Goal: Transaction & Acquisition: Purchase product/service

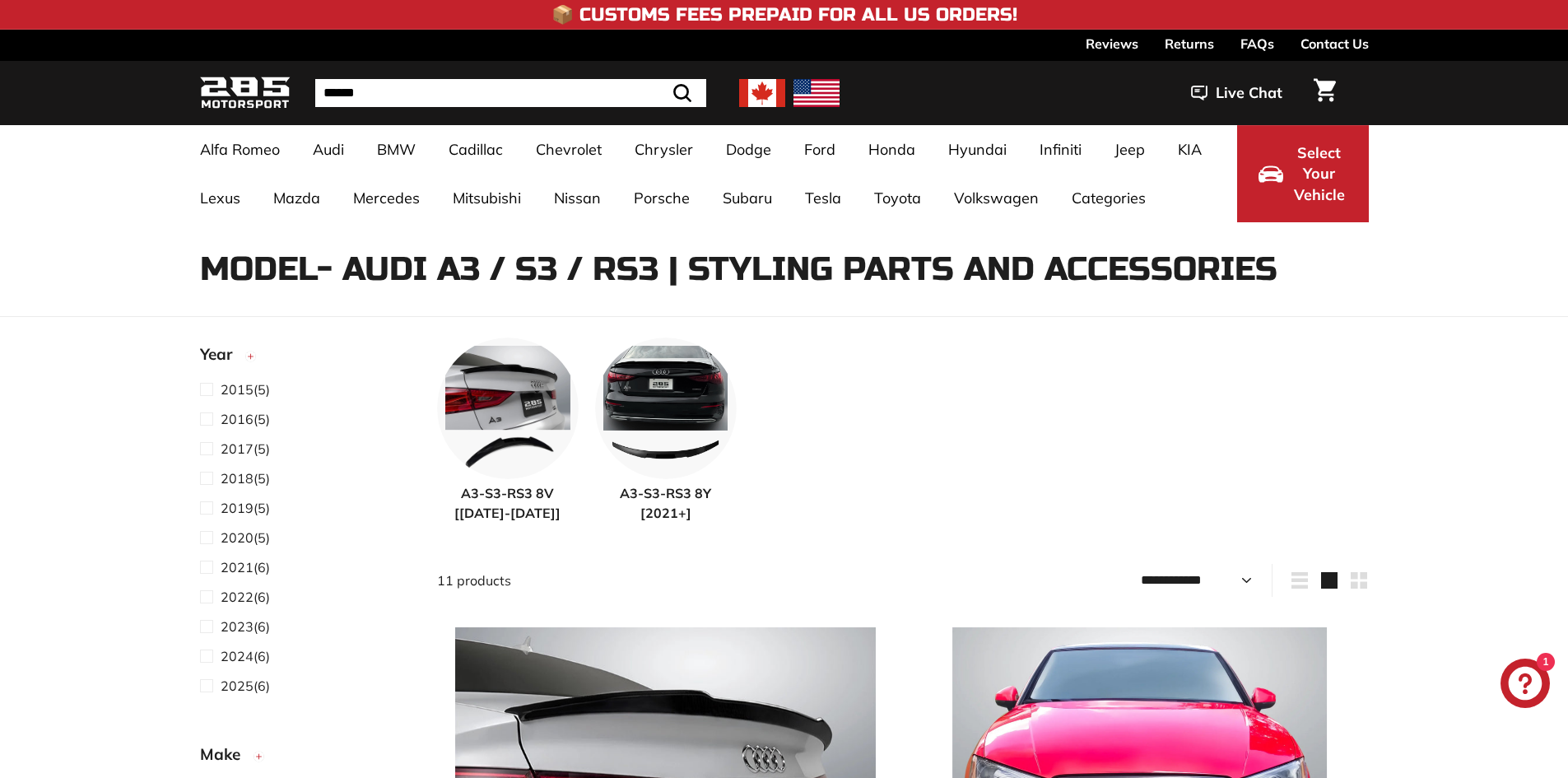
select select "**********"
click at [688, 430] on img at bounding box center [666, 406] width 142 height 142
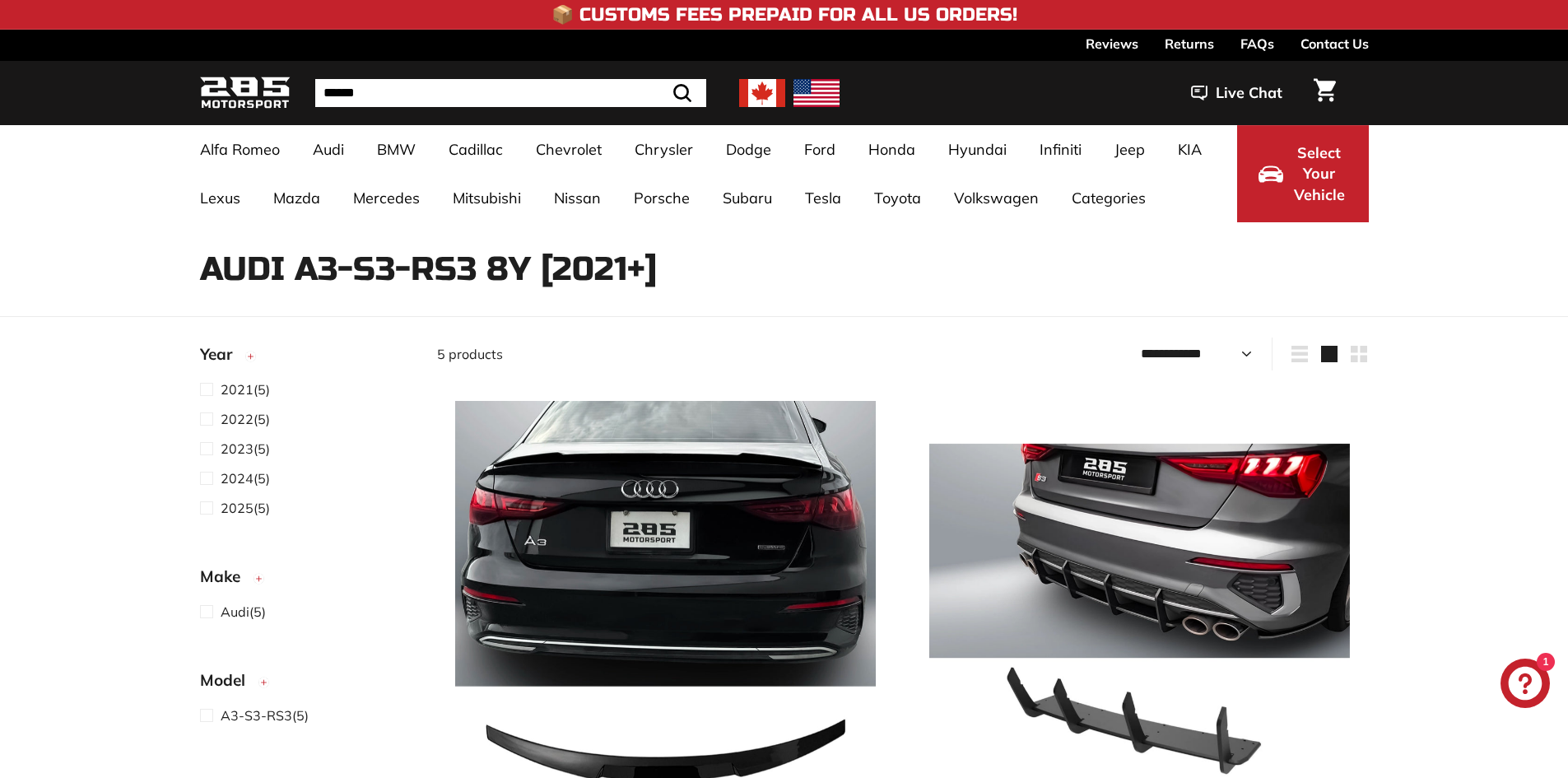
select select "**********"
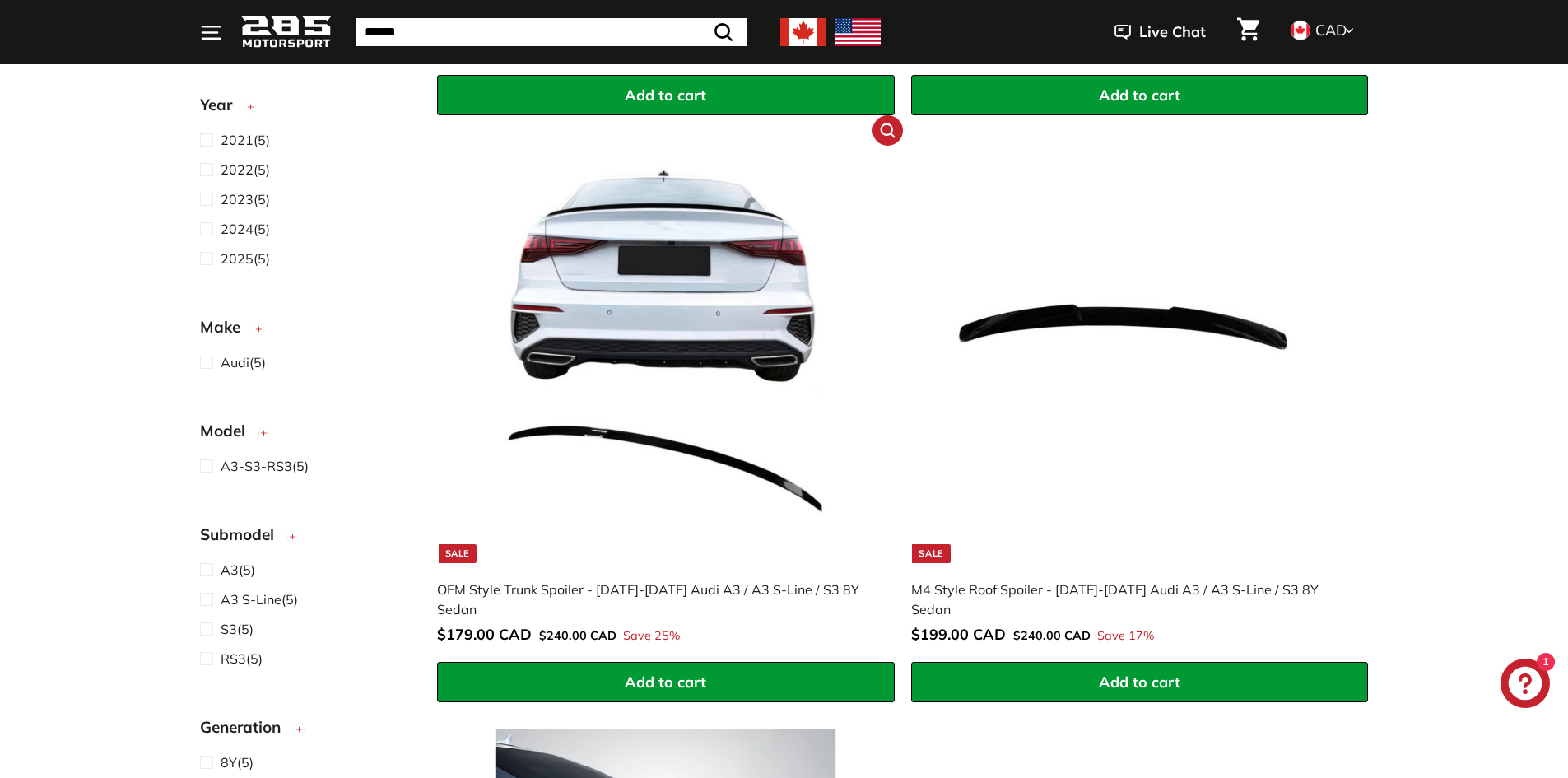
scroll to position [824, 0]
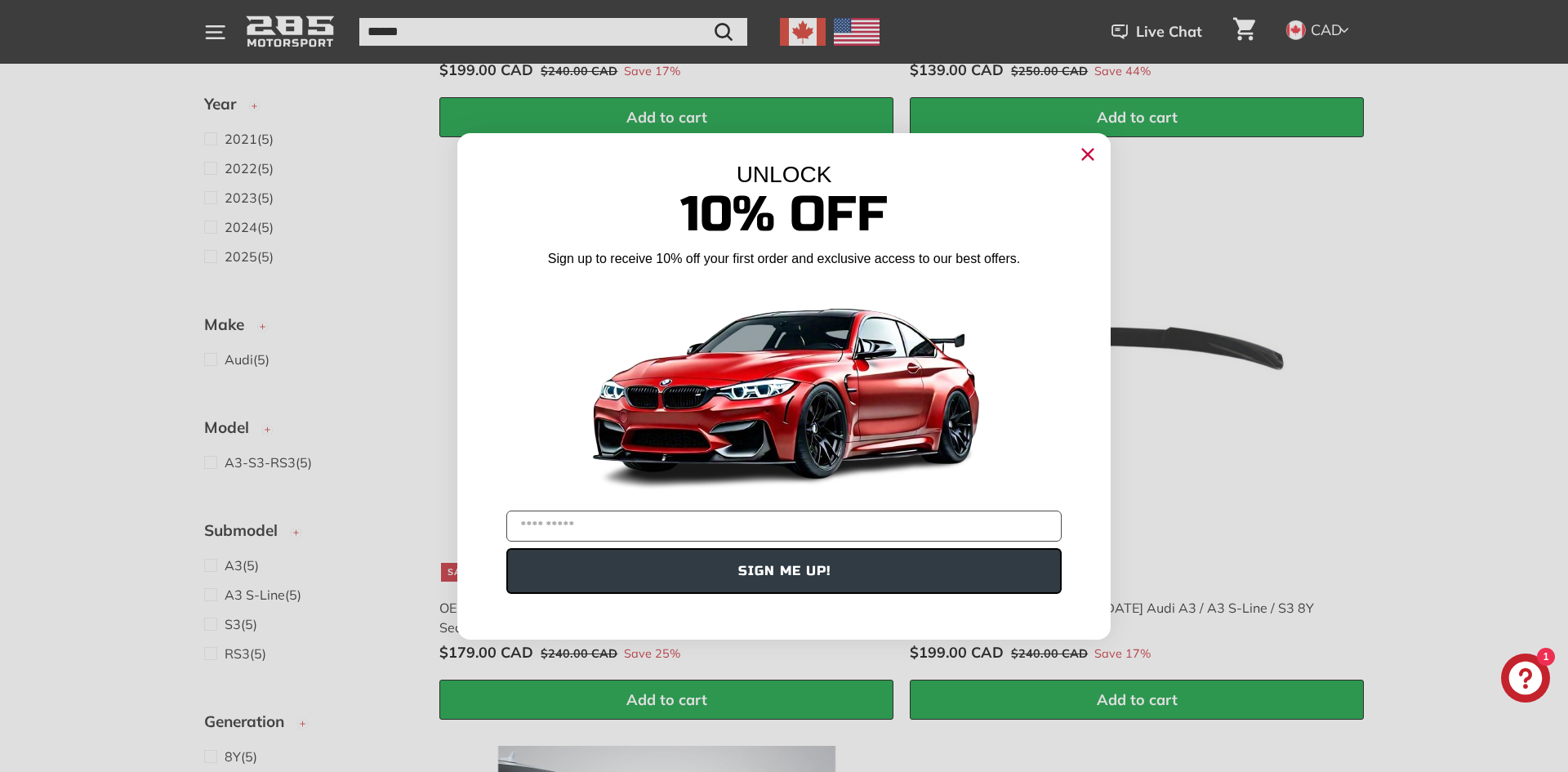
click at [688, 274] on div "Sign up to receive 10% off your first order and exclusive access to our best of…" at bounding box center [784, 258] width 653 height 33
click at [1083, 154] on circle "Close dialog" at bounding box center [1088, 154] width 25 height 25
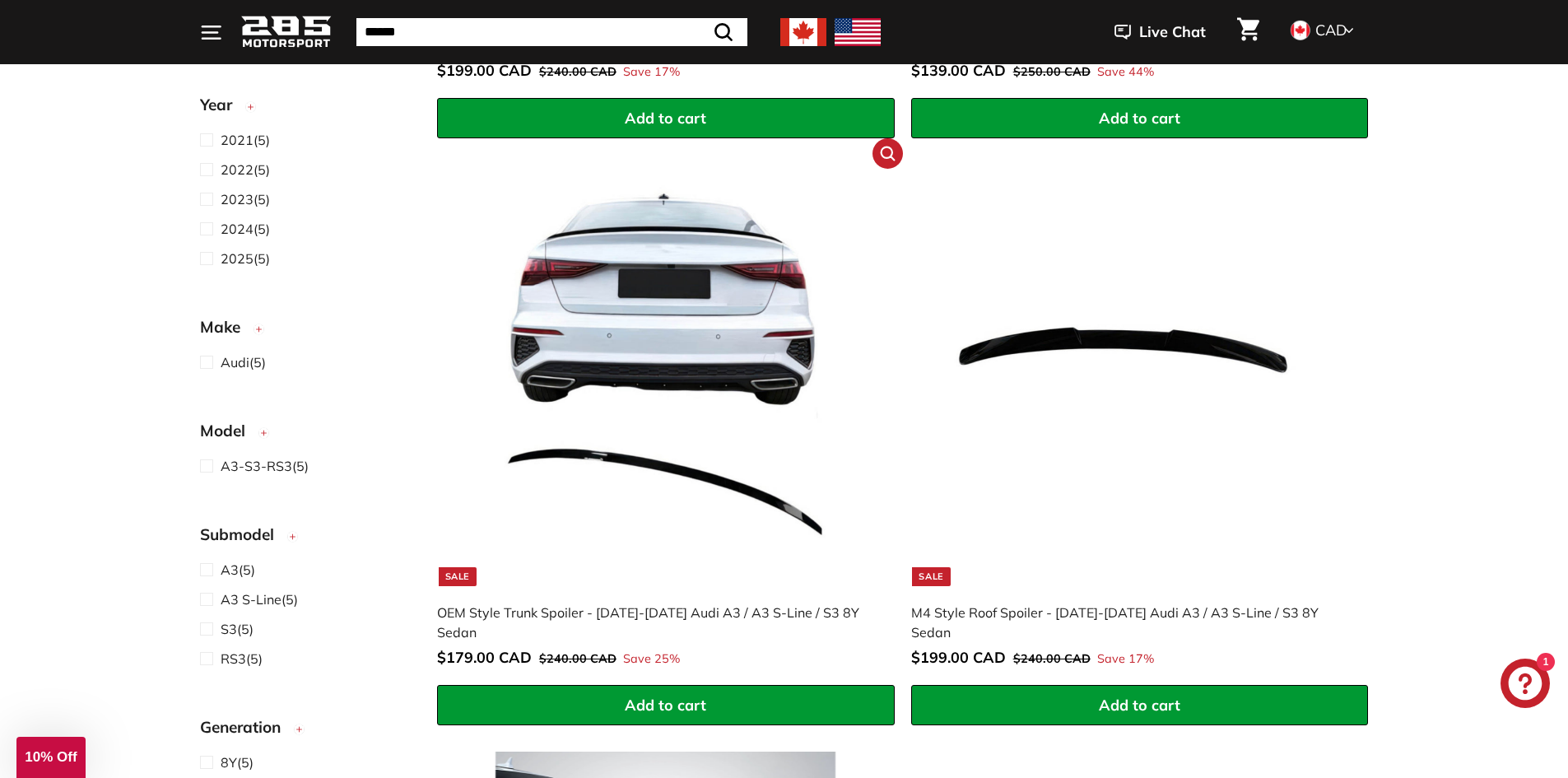
click at [630, 520] on img at bounding box center [665, 375] width 421 height 421
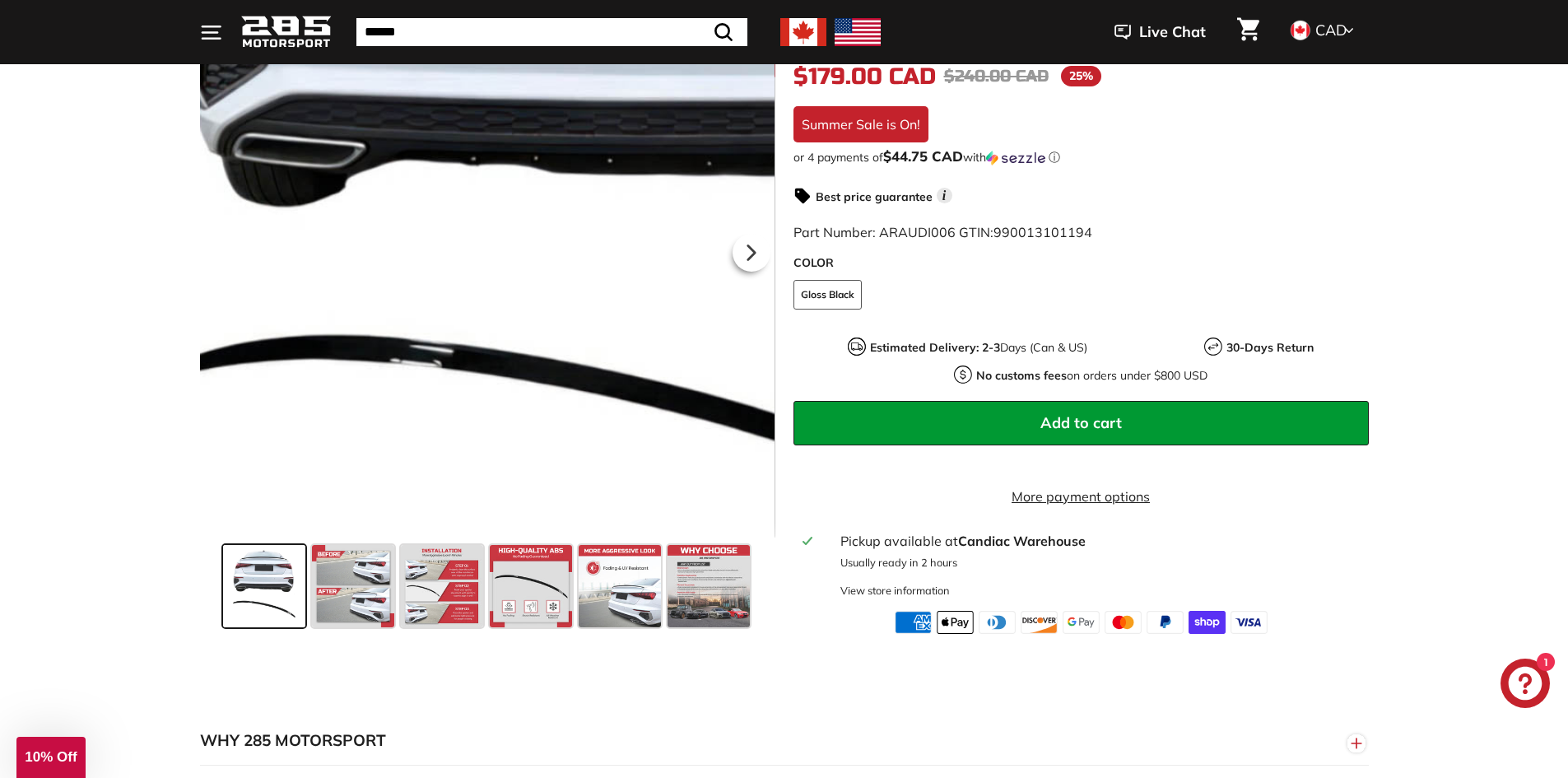
scroll to position [329, 0]
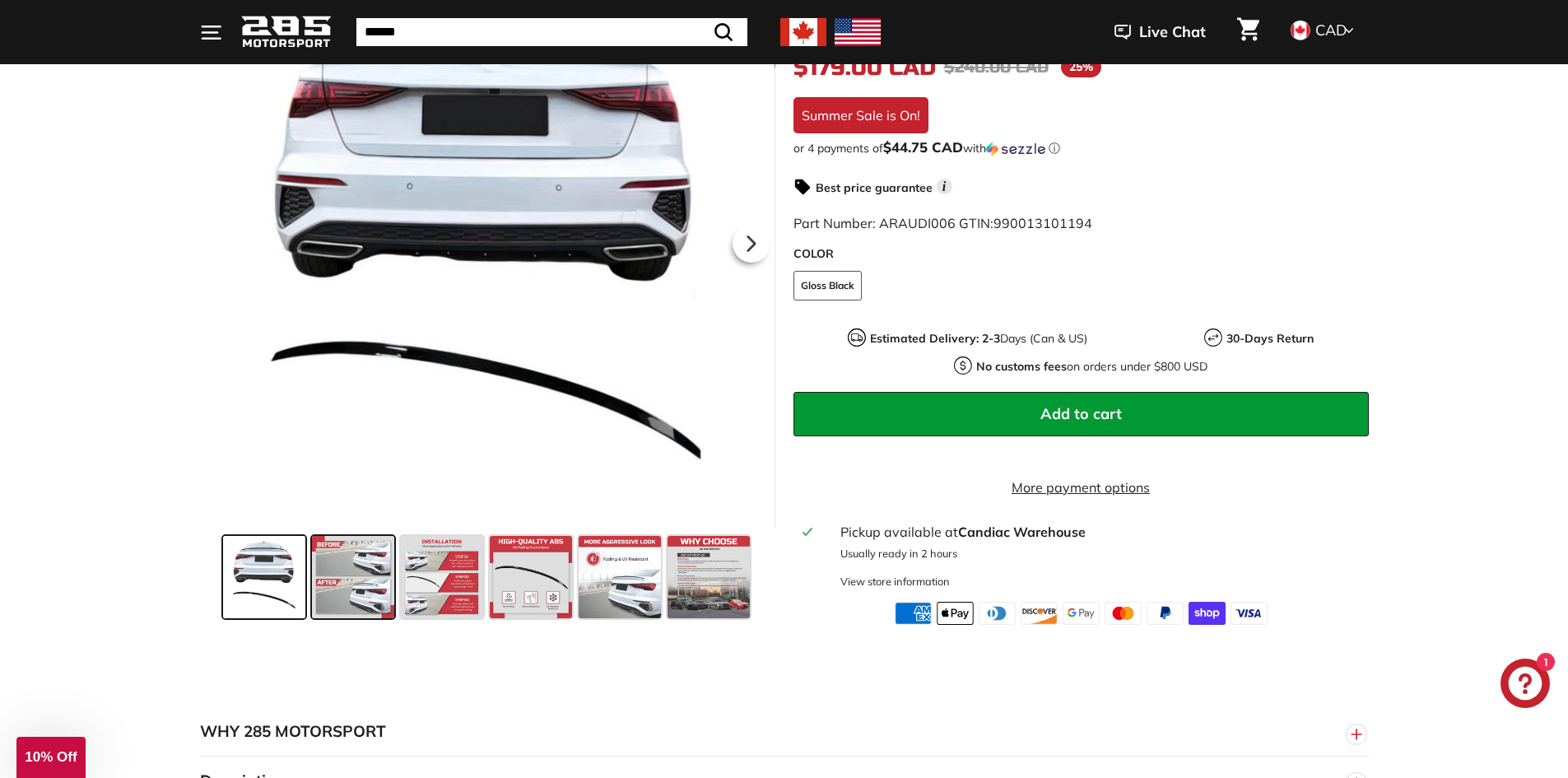
click at [359, 577] on span at bounding box center [352, 577] width 82 height 82
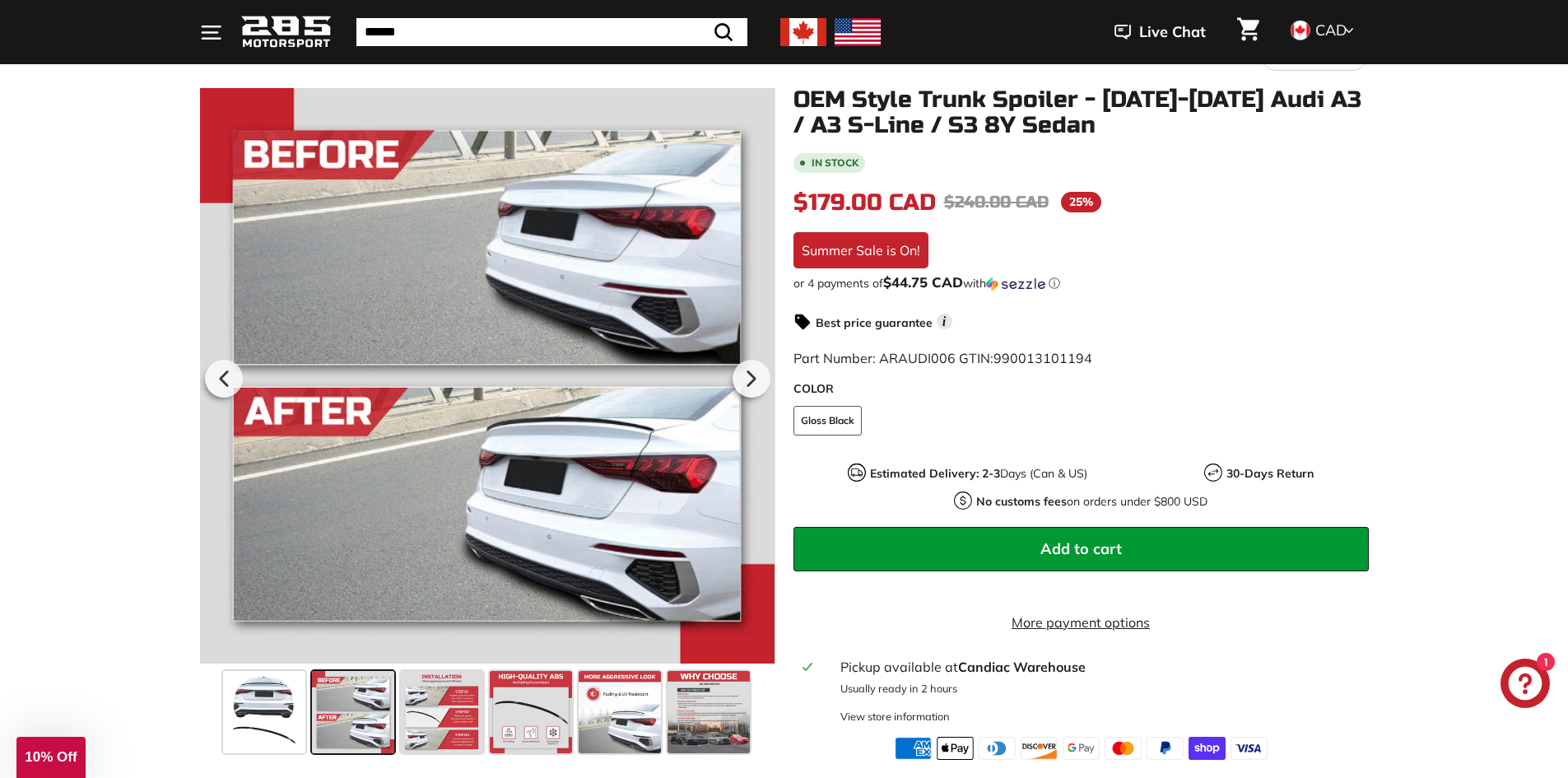
scroll to position [165, 0]
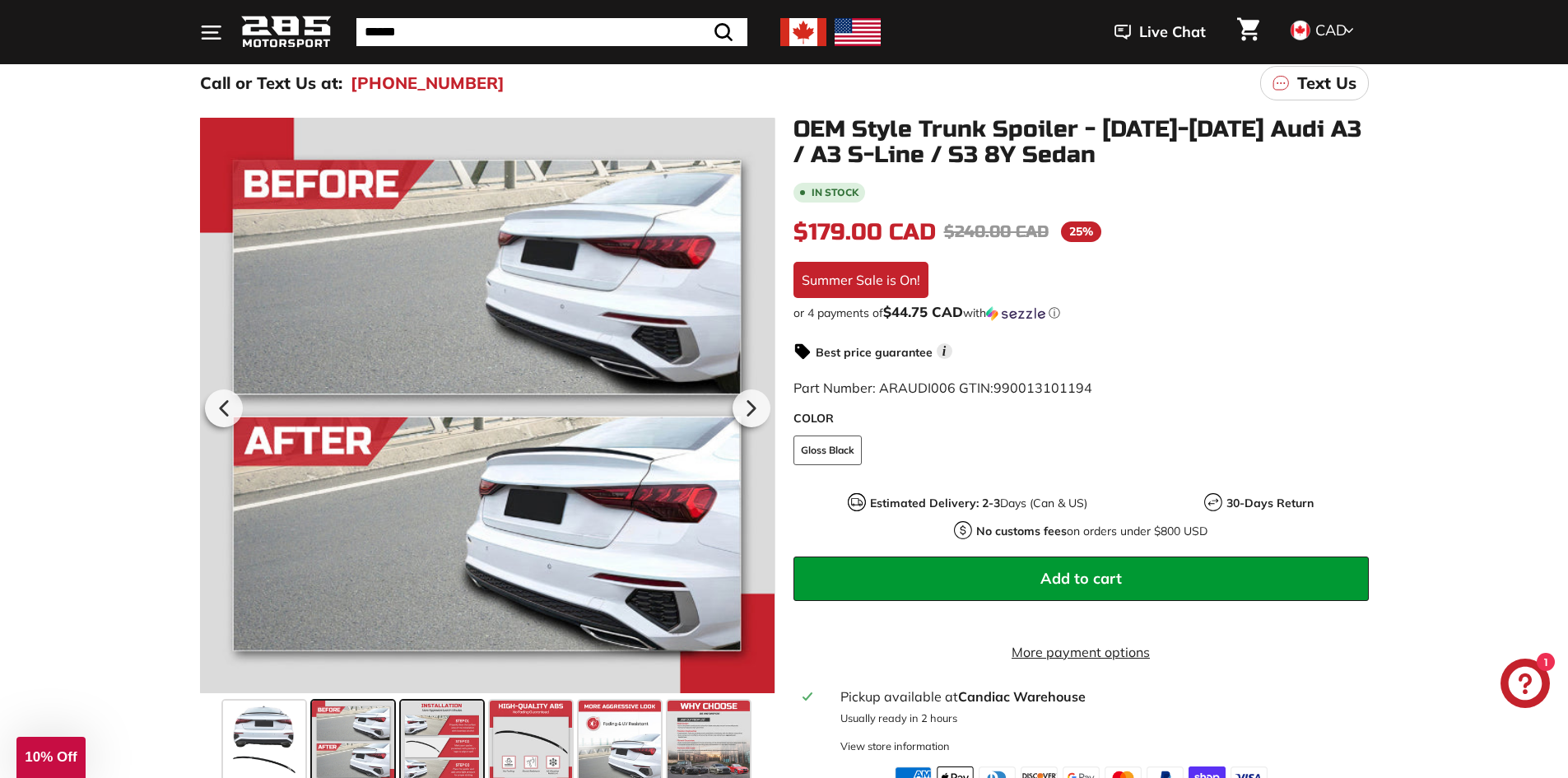
click at [443, 745] on span at bounding box center [441, 742] width 82 height 82
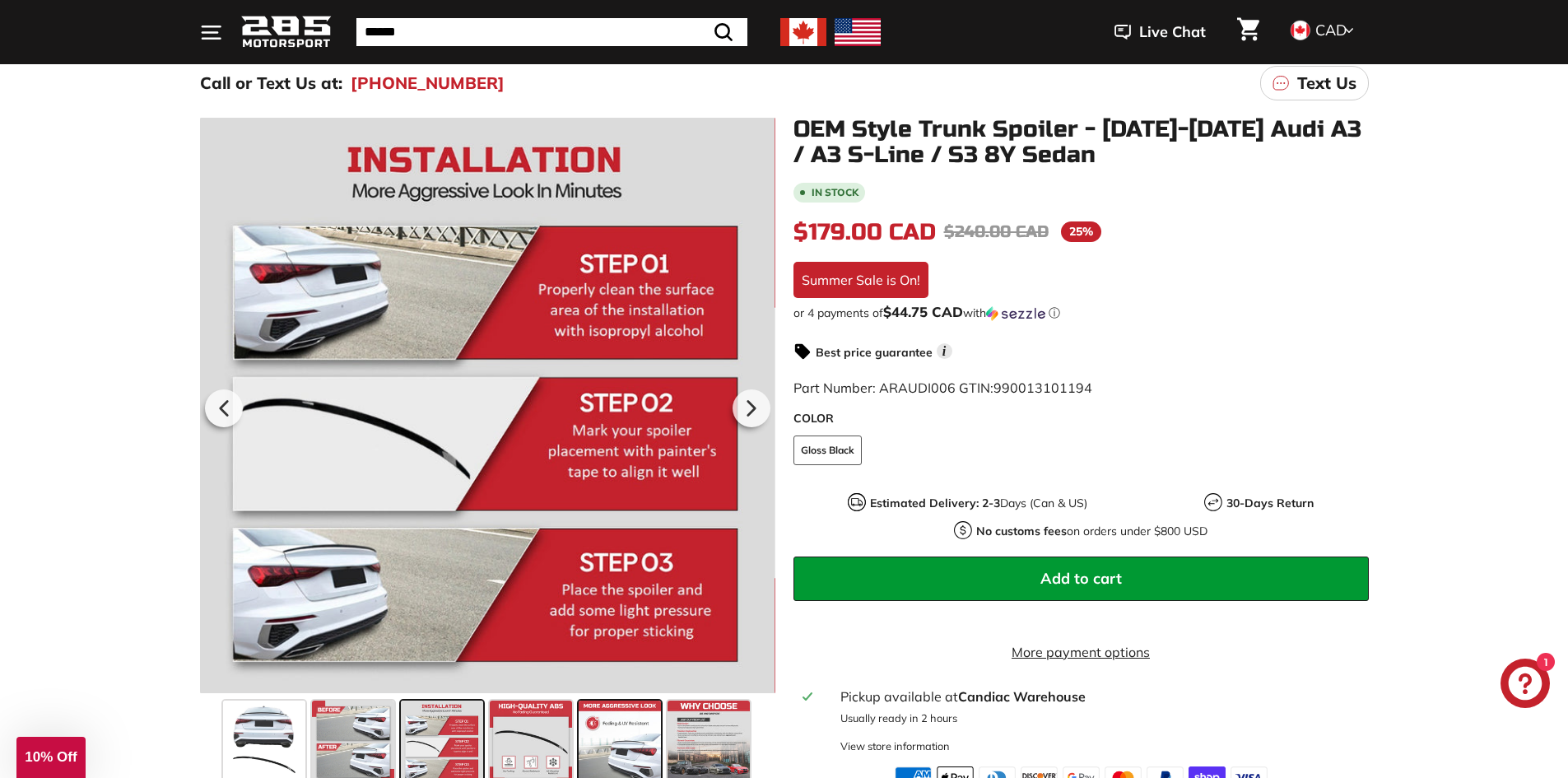
click at [632, 739] on span at bounding box center [619, 742] width 82 height 82
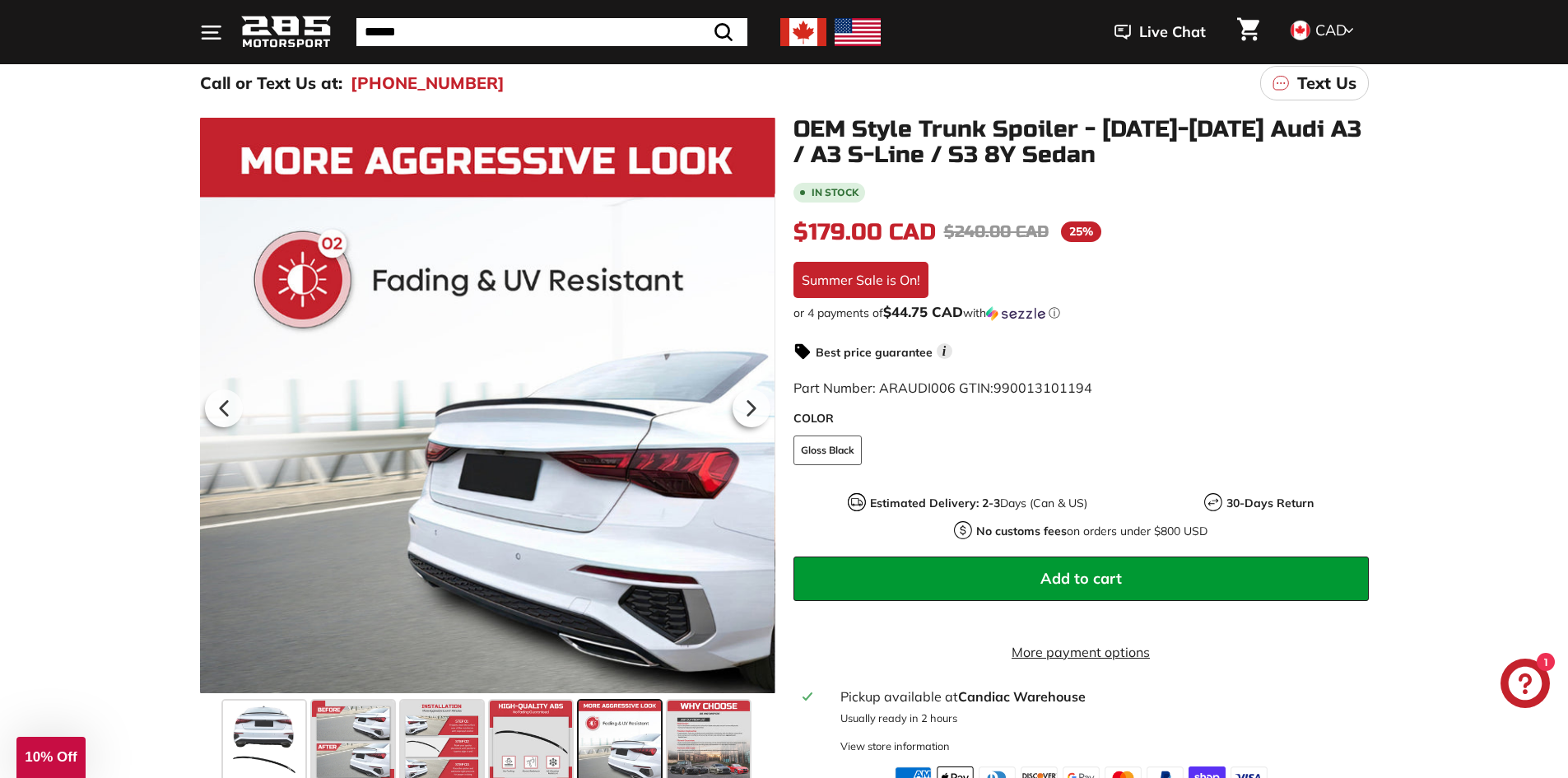
drag, startPoint x: 517, startPoint y: 730, endPoint x: 657, endPoint y: 730, distance: 140.0
click at [657, 730] on div at bounding box center [486, 742] width 531 height 96
